Goal: Find specific page/section: Find specific page/section

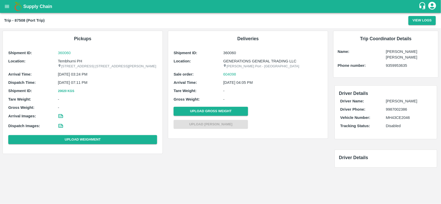
click at [74, 62] on p "Tembhurni PH" at bounding box center [107, 61] width 99 height 6
copy p "Tembhurni PH"
click at [74, 62] on p "Tembhurni PH" at bounding box center [107, 61] width 99 height 6
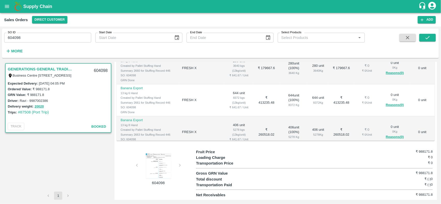
scroll to position [127, 0]
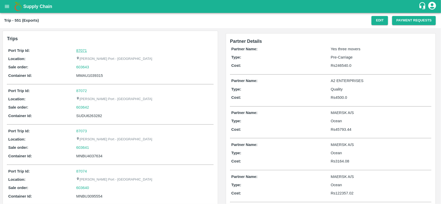
click at [82, 50] on link "87071" at bounding box center [81, 51] width 11 height 4
click at [93, 66] on div "603643" at bounding box center [144, 67] width 136 height 6
copy link "603643"
click at [93, 66] on div "603643" at bounding box center [144, 67] width 136 height 6
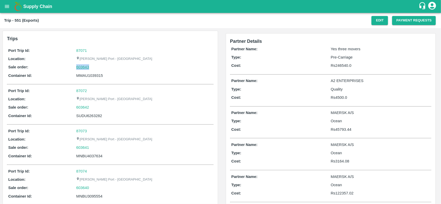
click at [77, 68] on link "603643" at bounding box center [82, 67] width 13 height 6
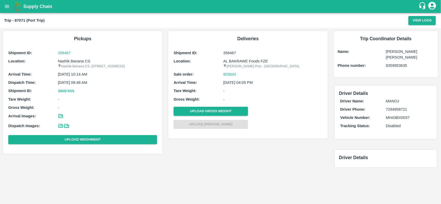
click at [72, 60] on p "Nashik Banana CS" at bounding box center [107, 61] width 99 height 6
copy p "Nashik Banana CS"
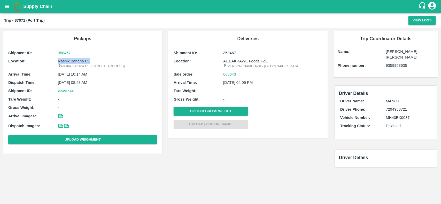
click at [72, 60] on p "Nashik Banana CS" at bounding box center [107, 61] width 99 height 6
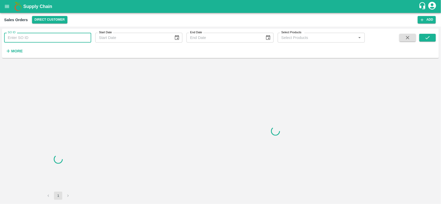
click at [23, 41] on input "SO ID" at bounding box center [47, 38] width 87 height 10
drag, startPoint x: 23, startPoint y: 41, endPoint x: 155, endPoint y: 53, distance: 131.8
click at [23, 41] on input "603643" at bounding box center [47, 38] width 87 height 10
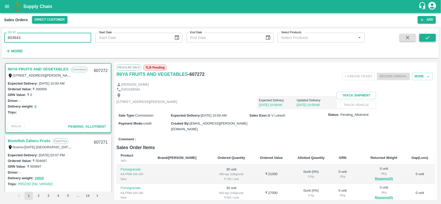
type input "603643"
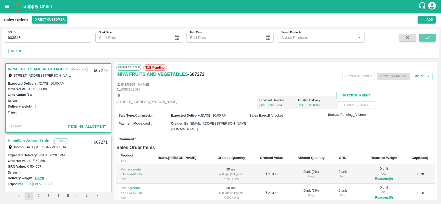
click at [430, 39] on icon "submit" at bounding box center [428, 38] width 6 height 6
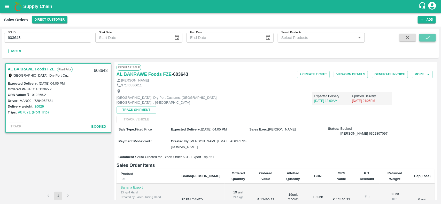
click at [430, 39] on icon "submit" at bounding box center [428, 38] width 6 height 6
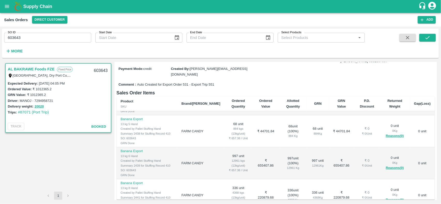
scroll to position [28, 0]
